Goal: Browse casually

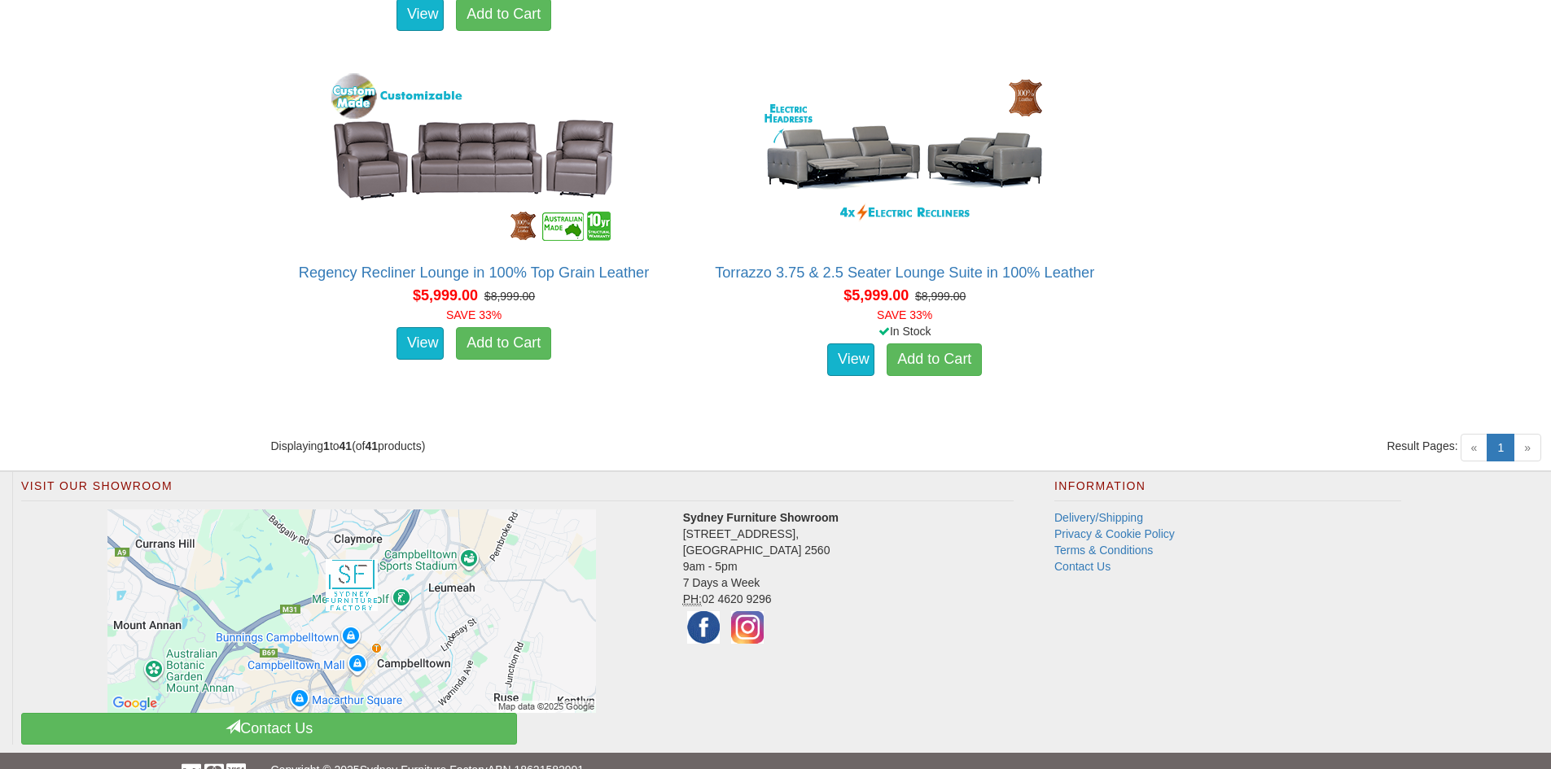
scroll to position [5721, 0]
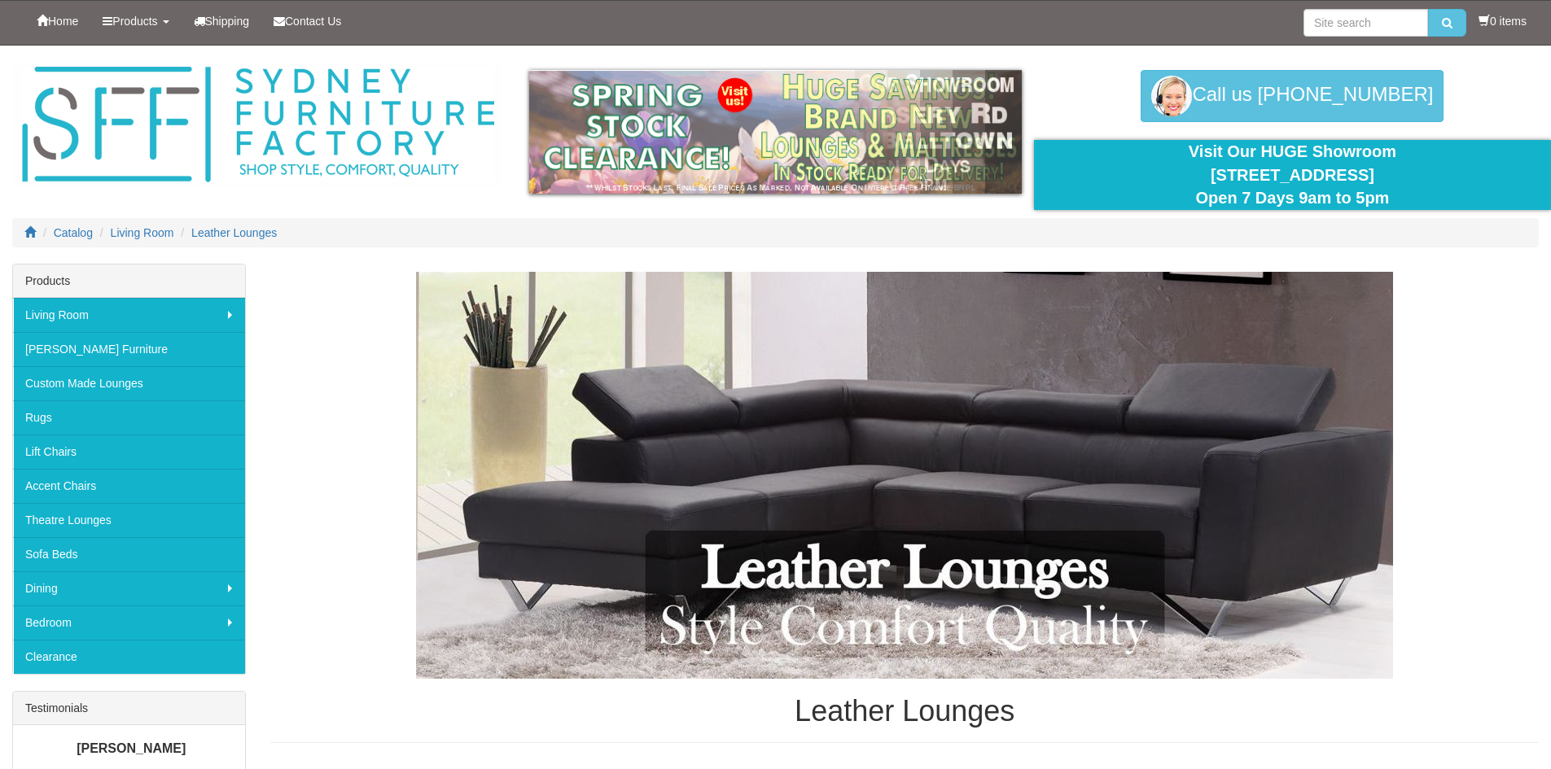
click at [882, 711] on h1 "Leather Lounges" at bounding box center [904, 711] width 1268 height 33
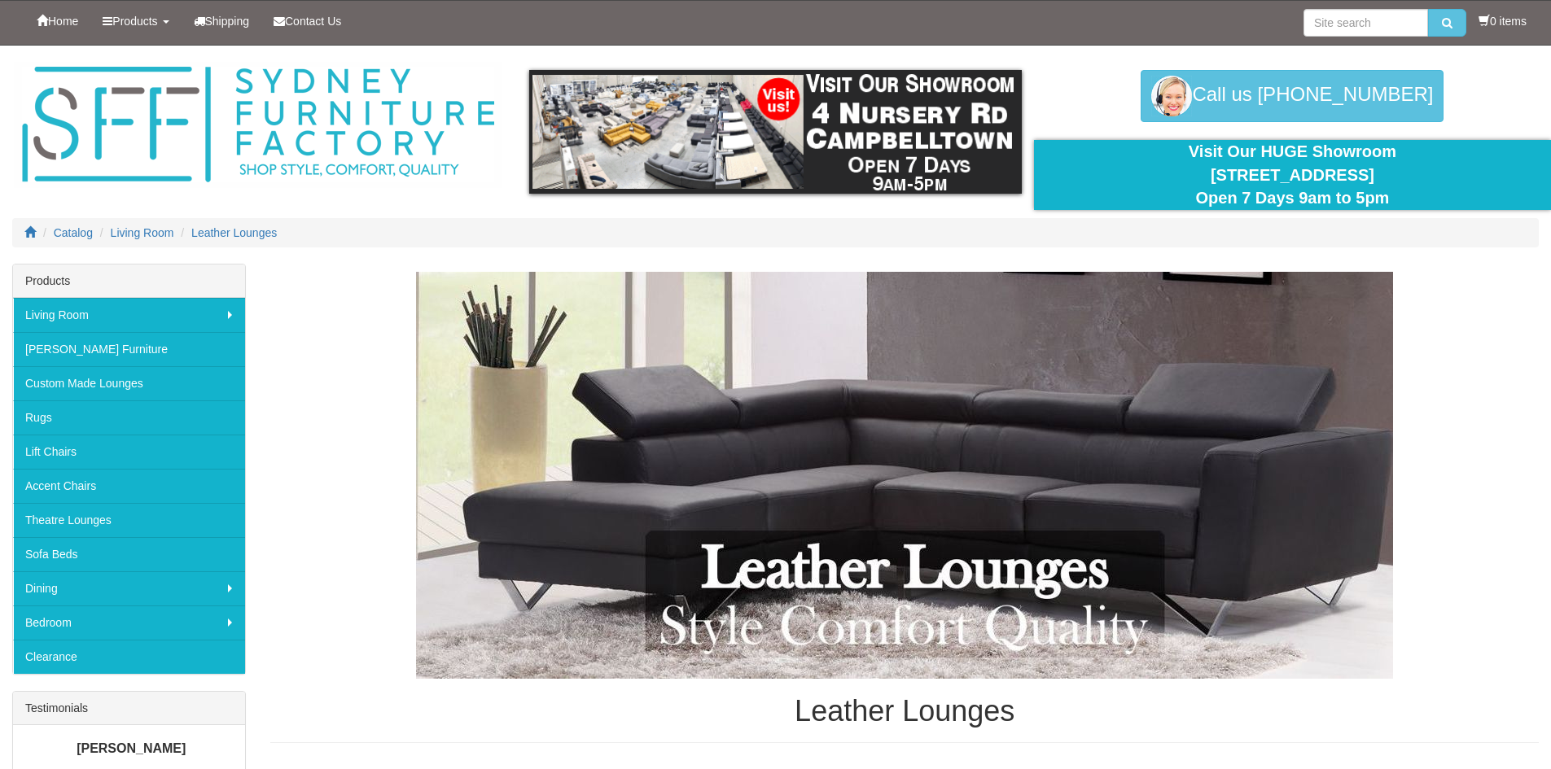
click at [888, 566] on img at bounding box center [904, 475] width 977 height 407
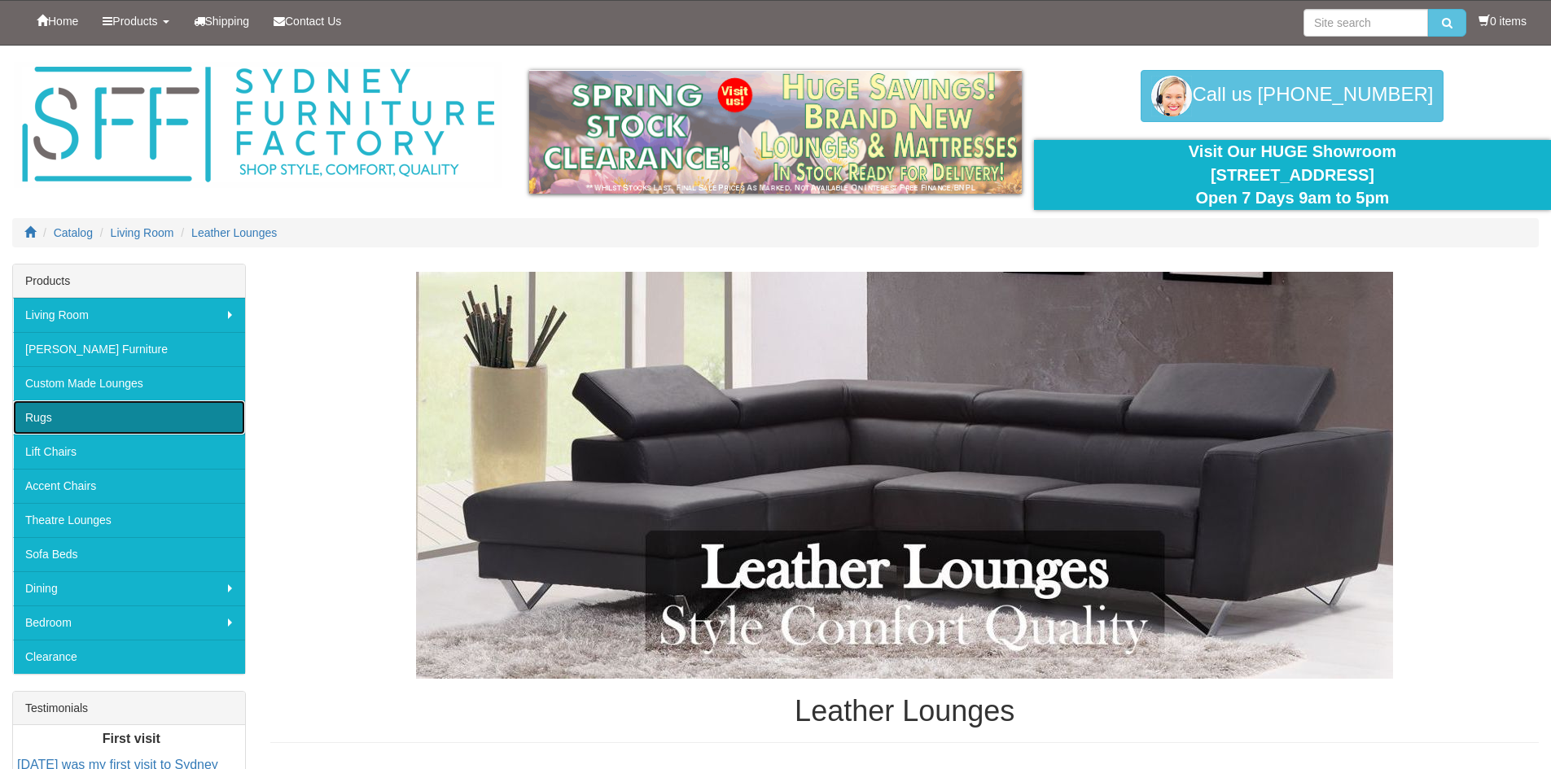
click at [79, 414] on link "Rugs" at bounding box center [129, 418] width 232 height 34
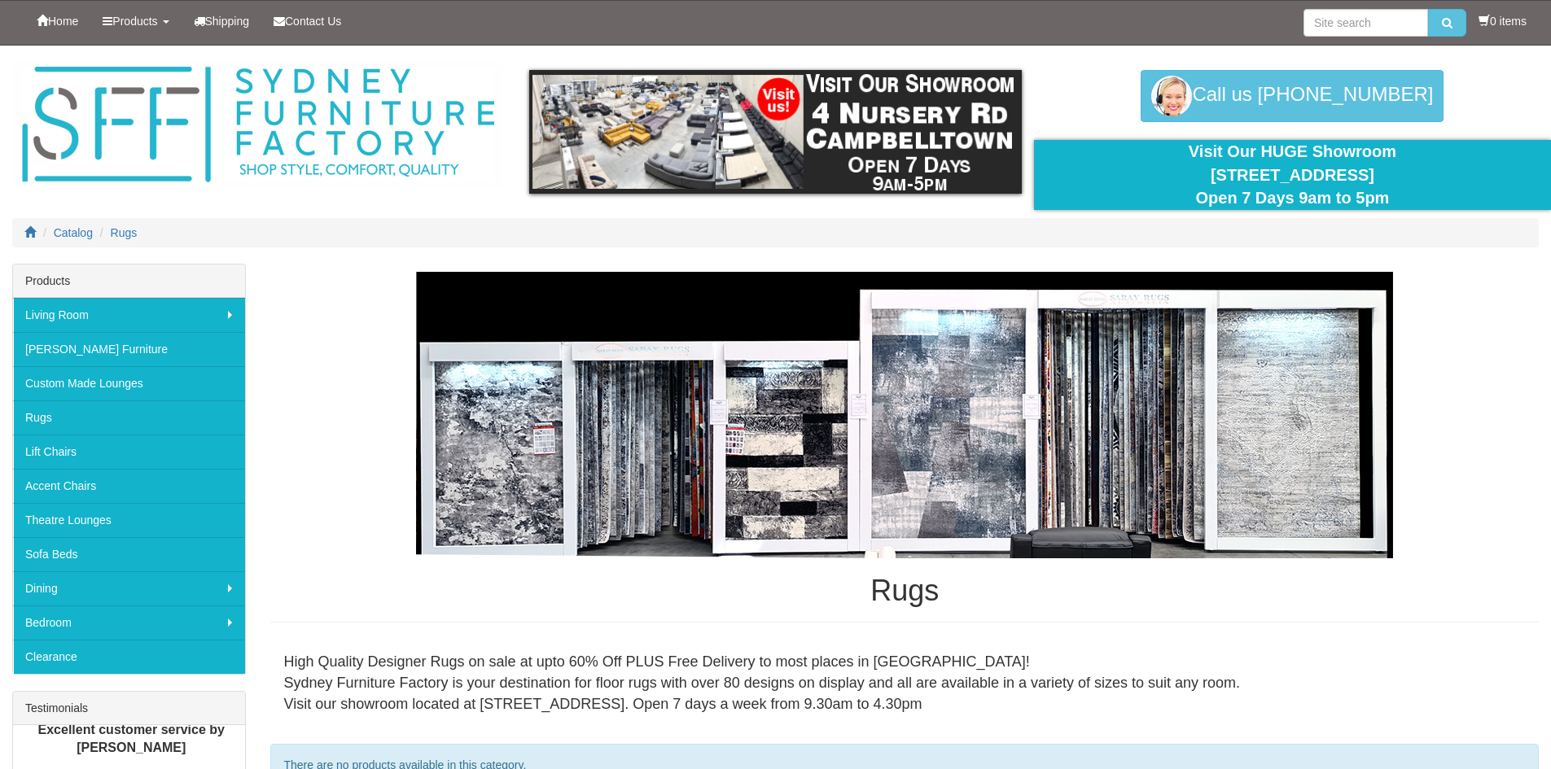
click at [655, 461] on img at bounding box center [904, 415] width 977 height 287
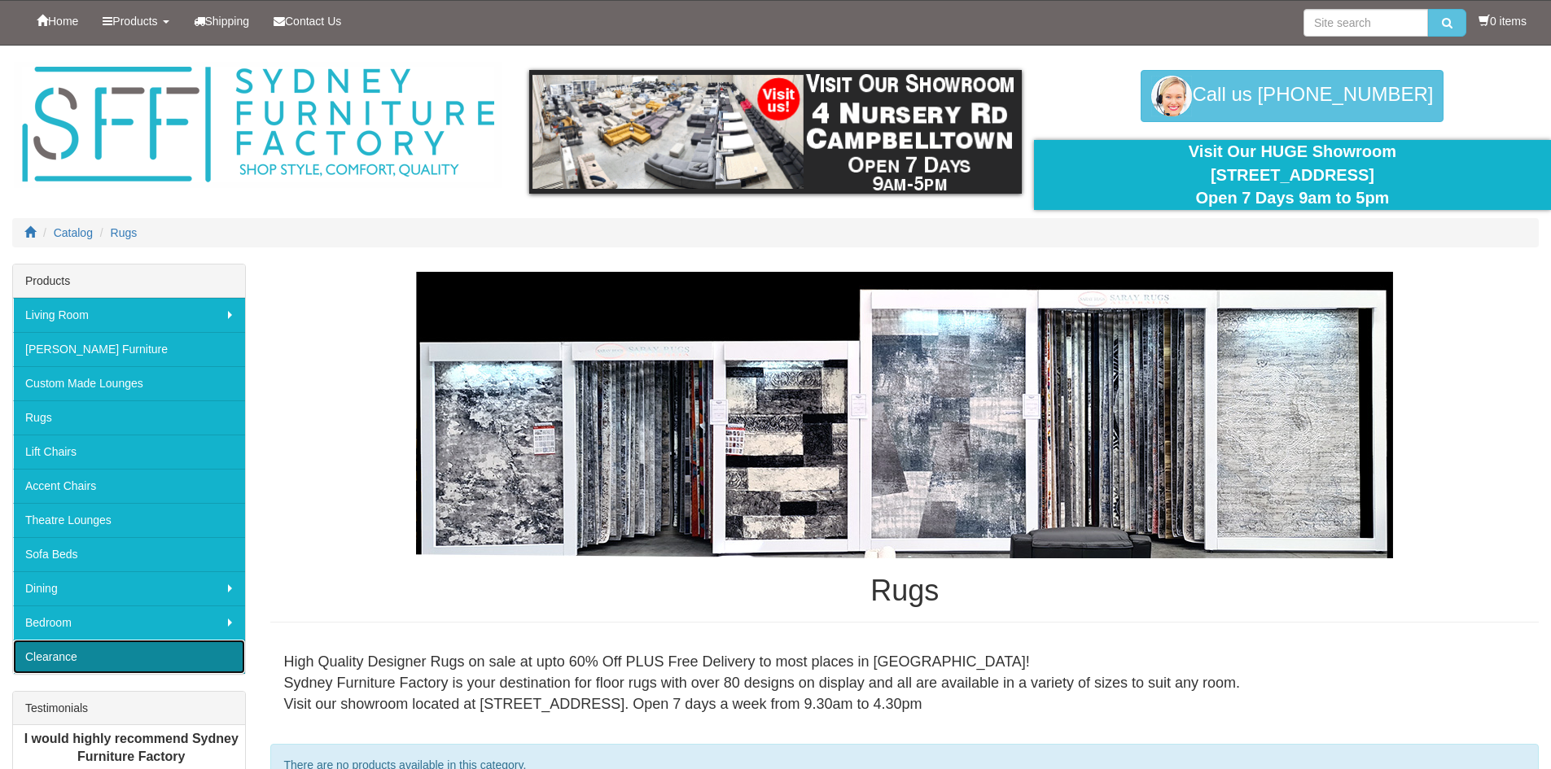
click at [74, 654] on link "Clearance" at bounding box center [129, 657] width 232 height 34
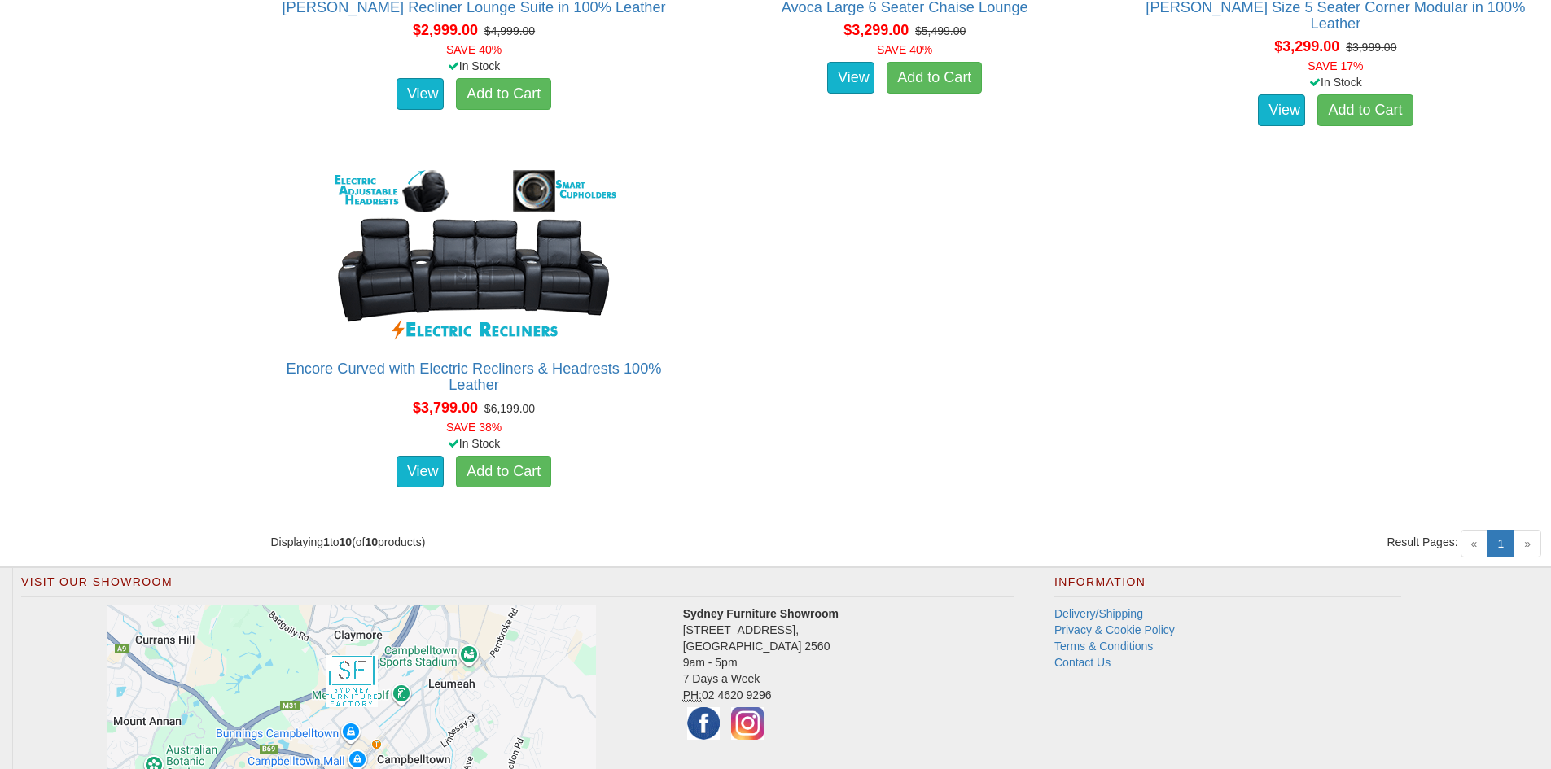
scroll to position [1628, 0]
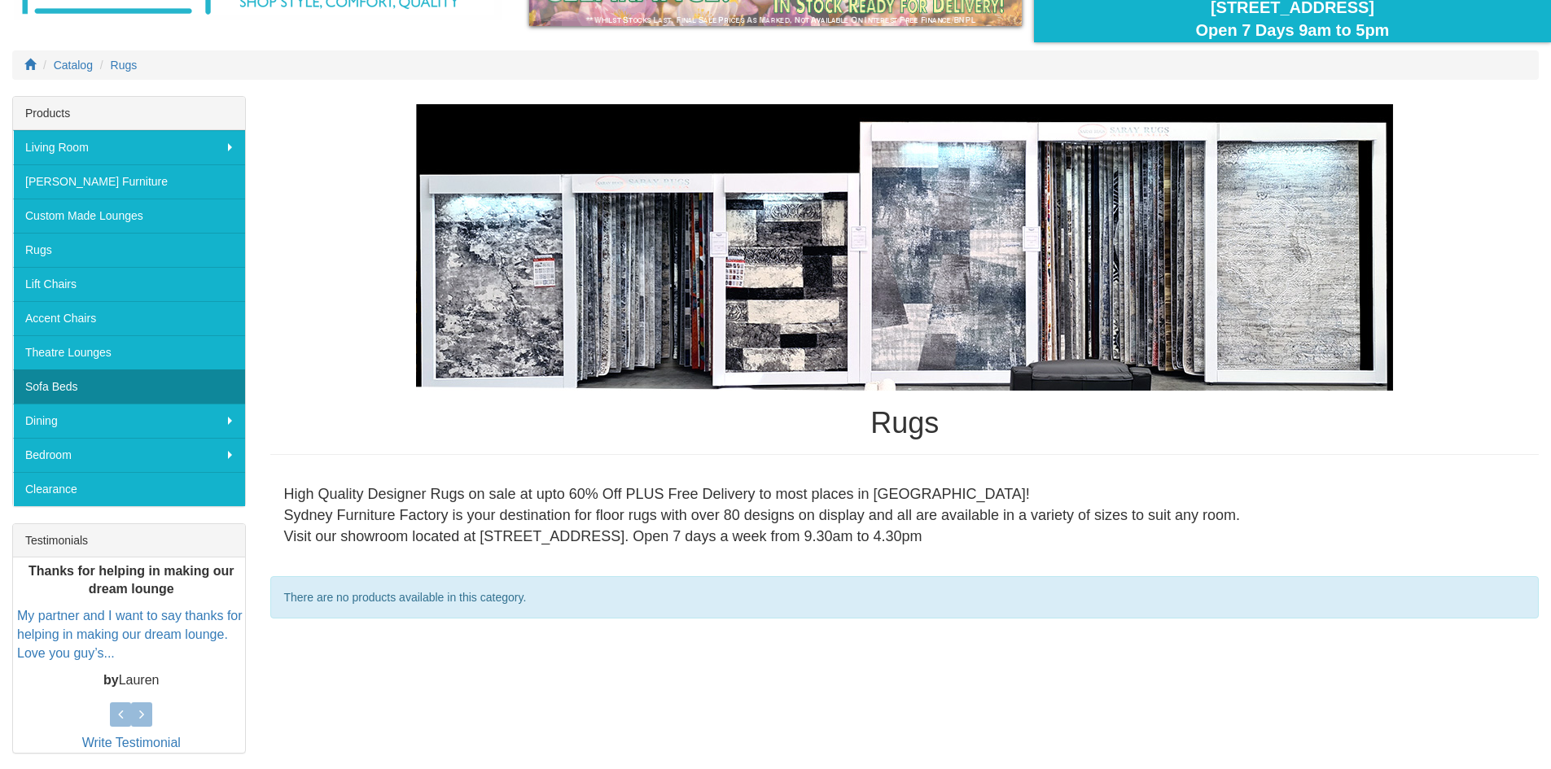
scroll to position [81, 0]
